Goal: Transaction & Acquisition: Book appointment/travel/reservation

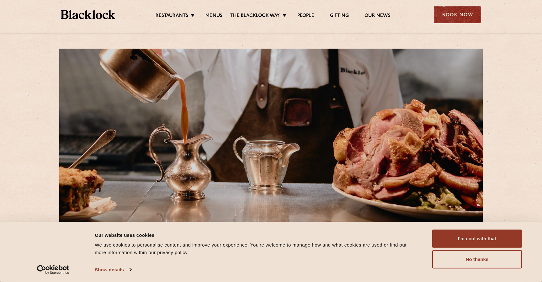
click at [459, 13] on div "Book Now" at bounding box center [457, 14] width 47 height 17
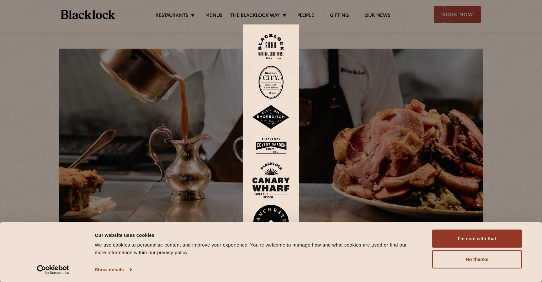
click at [272, 174] on img at bounding box center [271, 180] width 38 height 36
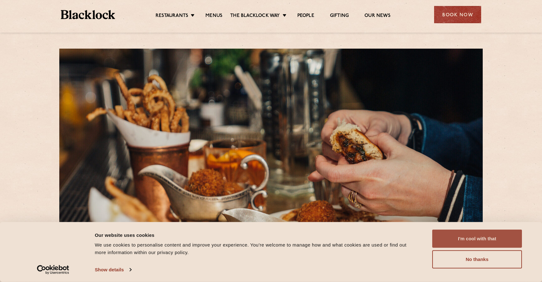
click at [455, 234] on button "I'm cool with that" at bounding box center [477, 238] width 90 height 18
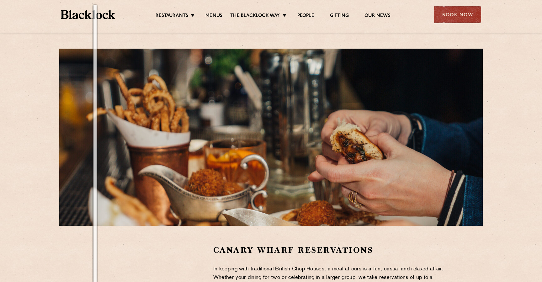
scroll to position [166, 0]
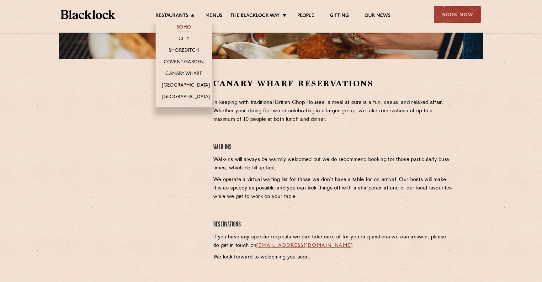
click at [187, 27] on link "Soho" at bounding box center [183, 27] width 14 height 7
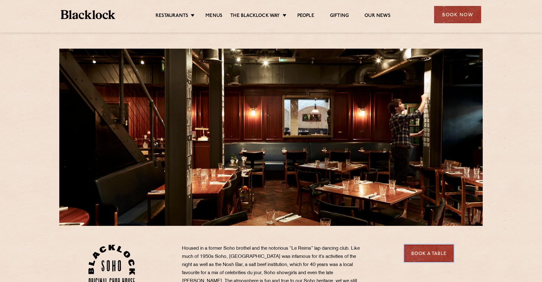
click at [433, 254] on link "Book a Table" at bounding box center [428, 252] width 49 height 17
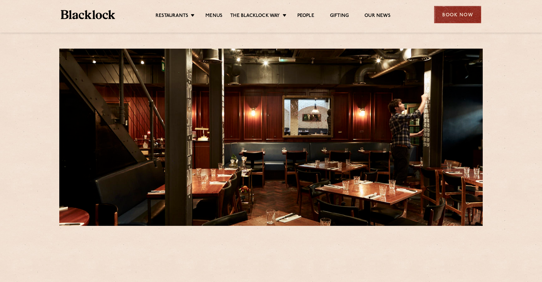
click at [450, 9] on div "Book Now" at bounding box center [457, 14] width 47 height 17
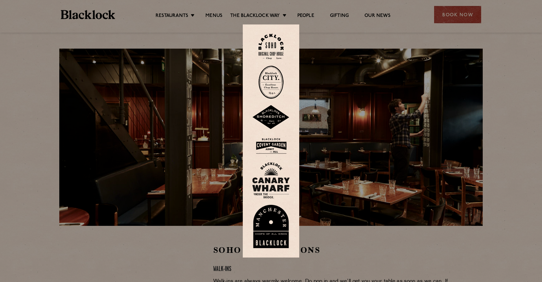
click at [272, 42] on img at bounding box center [270, 46] width 25 height 25
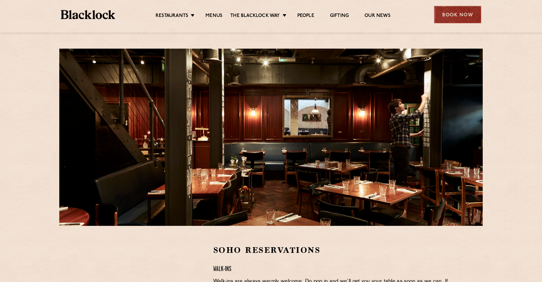
click at [449, 13] on div "Book Now" at bounding box center [457, 14] width 47 height 17
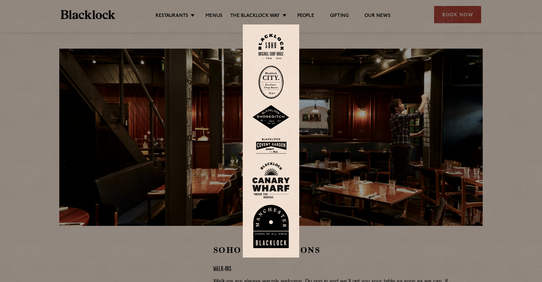
click at [275, 82] on img at bounding box center [270, 82] width 25 height 33
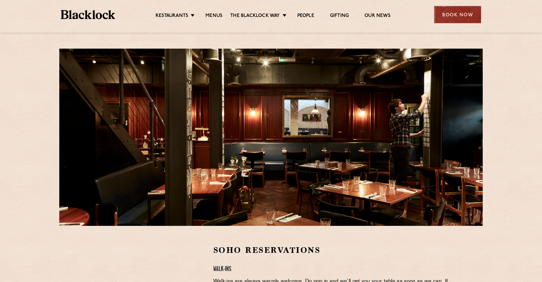
click at [462, 18] on div "Book Now" at bounding box center [457, 14] width 47 height 17
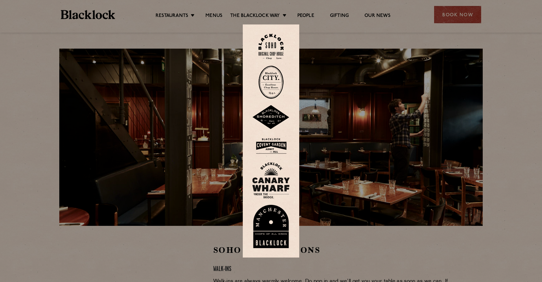
click at [271, 113] on img at bounding box center [271, 117] width 38 height 24
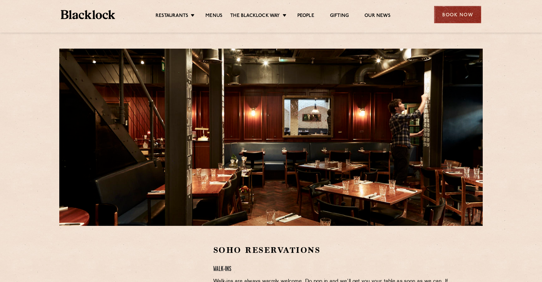
click at [454, 9] on div "Book Now" at bounding box center [457, 14] width 47 height 17
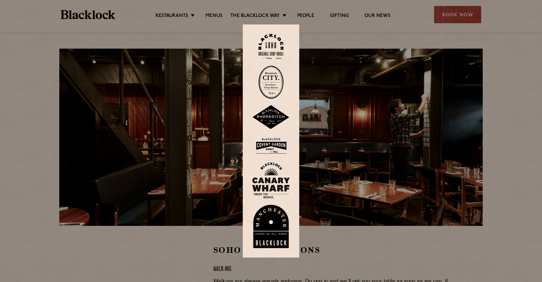
click at [271, 149] on img at bounding box center [271, 146] width 38 height 20
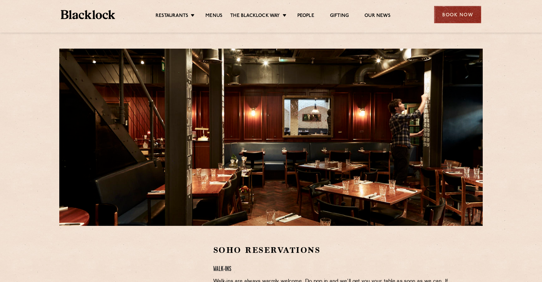
click at [460, 10] on div "Book Now" at bounding box center [457, 14] width 47 height 17
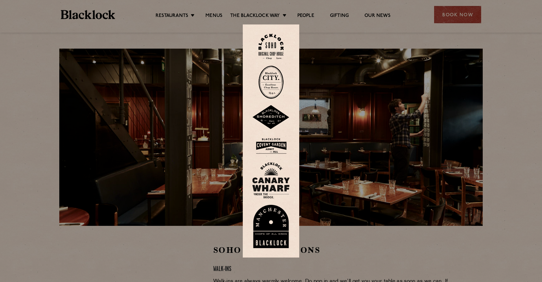
click at [272, 176] on img at bounding box center [271, 180] width 38 height 36
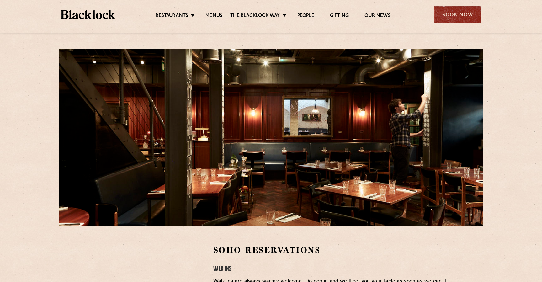
click at [459, 10] on div "Book Now" at bounding box center [457, 14] width 47 height 17
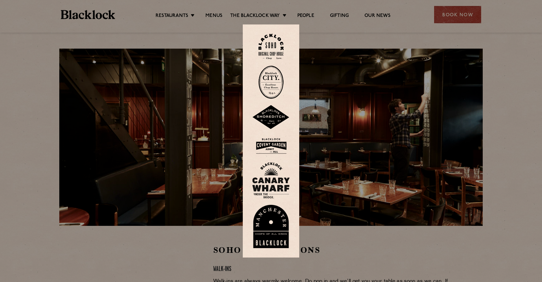
click at [170, 129] on div at bounding box center [271, 141] width 542 height 282
